Goal: Task Accomplishment & Management: Manage account settings

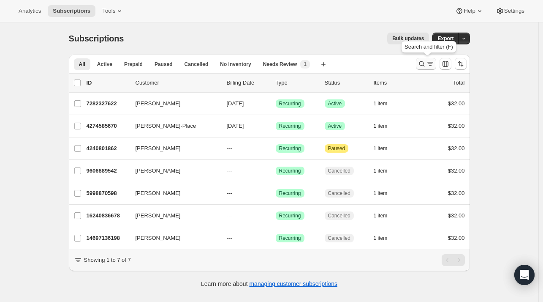
click at [429, 64] on icon "Search and filter results" at bounding box center [430, 64] width 8 height 8
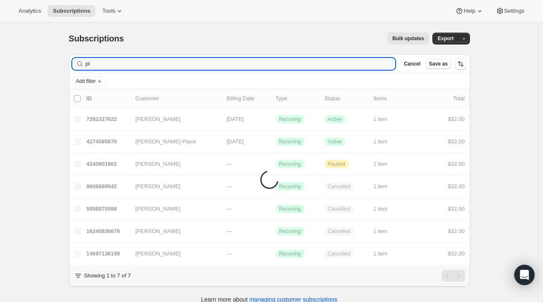
type input "p"
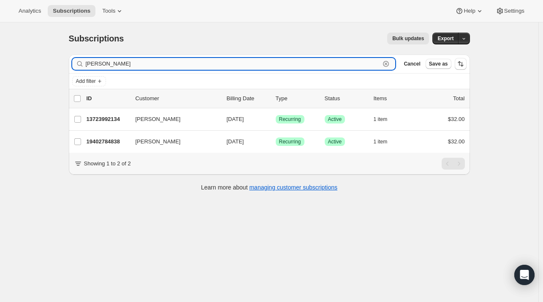
click at [115, 65] on input "[PERSON_NAME]" at bounding box center [233, 64] width 295 height 12
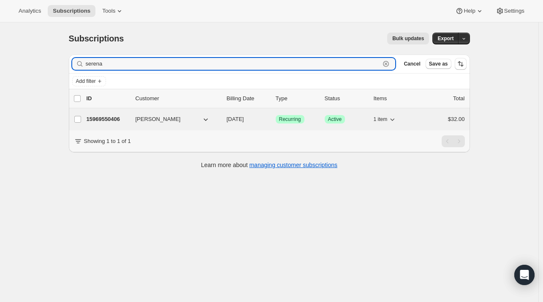
type input "serena"
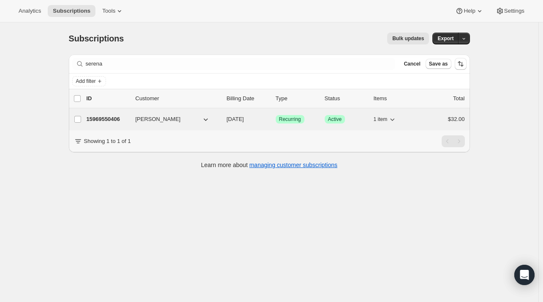
click at [106, 117] on p "15969550406" at bounding box center [108, 119] width 42 height 8
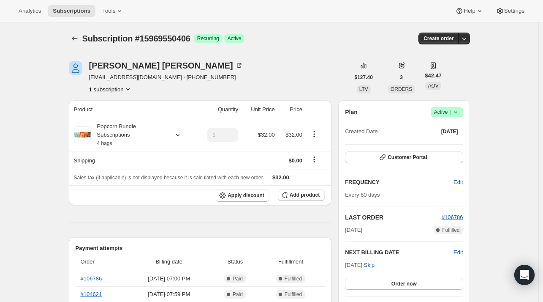
click at [456, 112] on icon at bounding box center [456, 112] width 8 height 8
click at [448, 144] on span "Cancel subscription" at bounding box center [450, 142] width 48 height 6
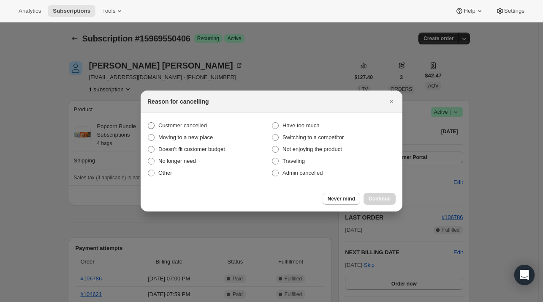
click at [153, 124] on span ":r4g:" at bounding box center [151, 125] width 7 height 7
click at [148, 123] on input "Customer cancelled" at bounding box center [148, 122] width 0 height 0
radio input "true"
click at [379, 200] on span "Continue" at bounding box center [380, 198] width 22 height 7
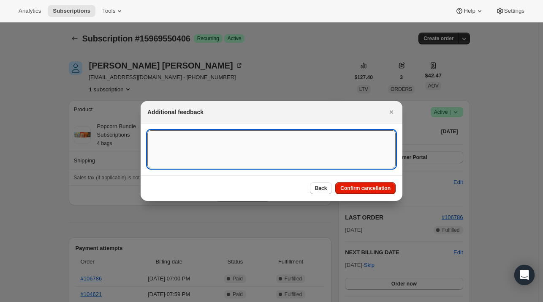
click at [219, 150] on textarea ":r4g:" at bounding box center [271, 149] width 248 height 38
type textarea "Customer requested cancellation"
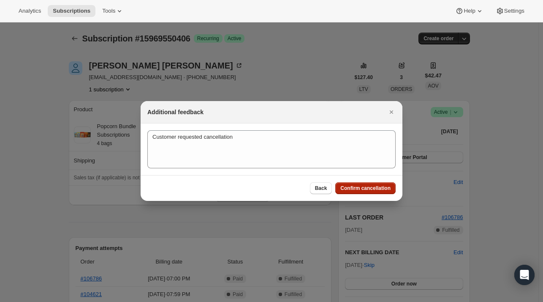
click at [365, 193] on button "Confirm cancellation" at bounding box center [365, 188] width 60 height 12
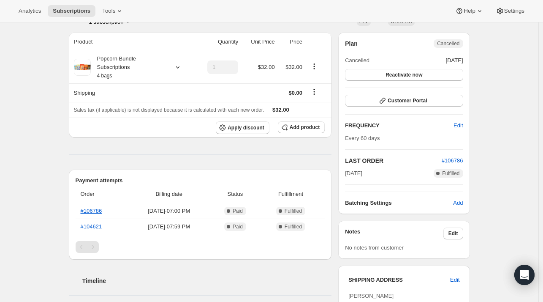
scroll to position [108, 0]
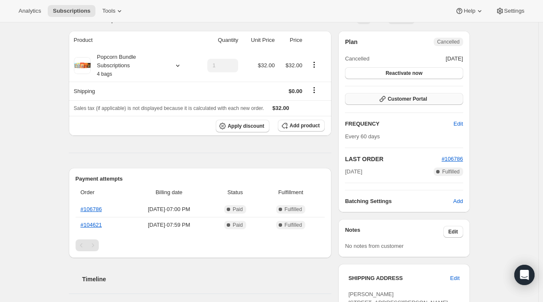
click at [399, 99] on span "Customer Portal" at bounding box center [407, 98] width 39 height 7
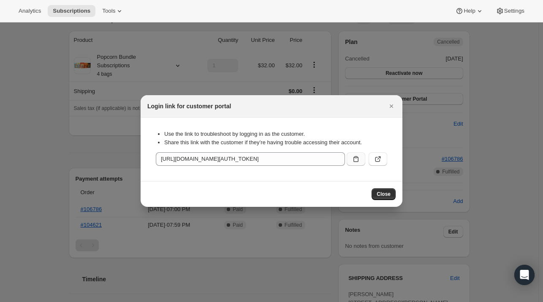
click at [353, 161] on icon ":r7k:" at bounding box center [356, 159] width 8 height 8
click at [357, 161] on icon ":r7k:" at bounding box center [356, 159] width 5 height 6
